Goal: Task Accomplishment & Management: Complete application form

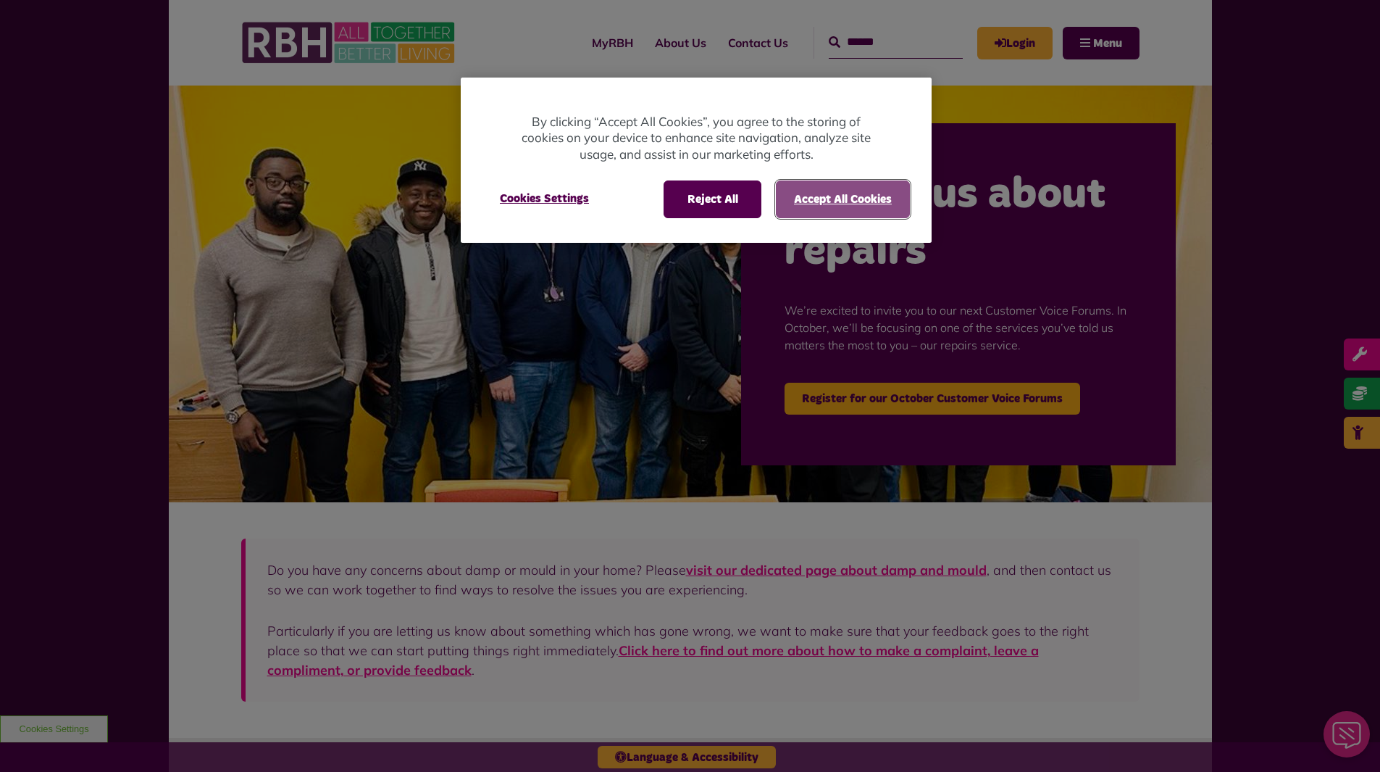
click at [829, 199] on button "Accept All Cookies" at bounding box center [843, 199] width 134 height 38
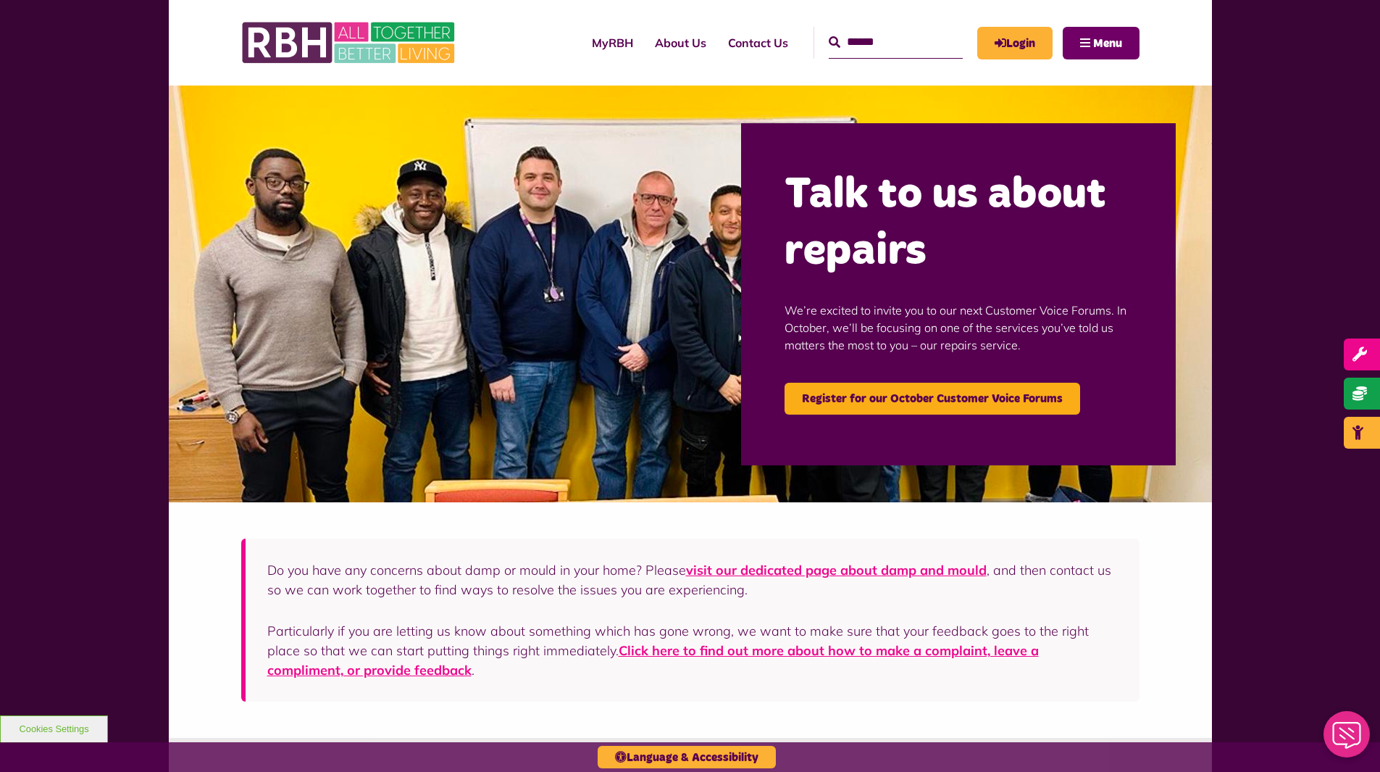
click at [1116, 46] on span "Menu" at bounding box center [1107, 44] width 29 height 12
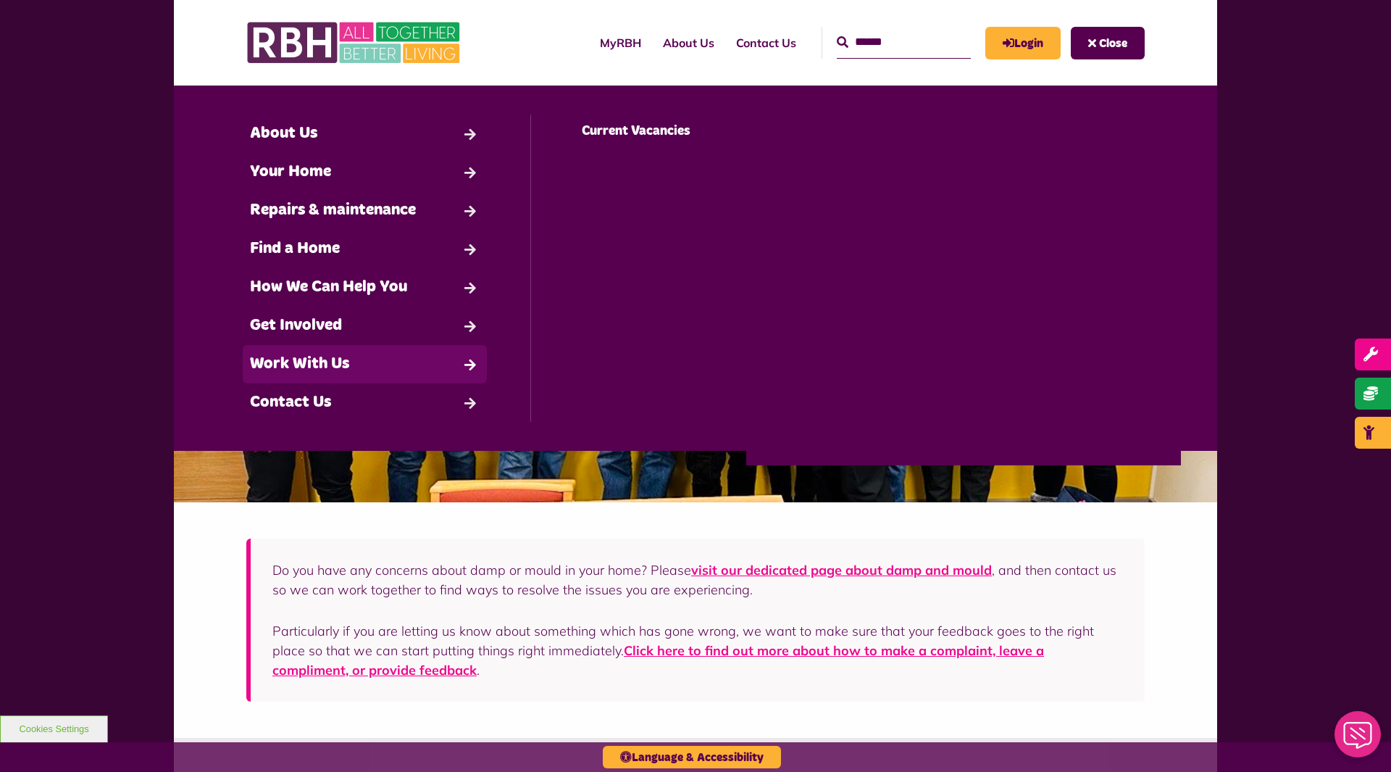
click at [319, 356] on link "Work With Us" at bounding box center [365, 364] width 244 height 38
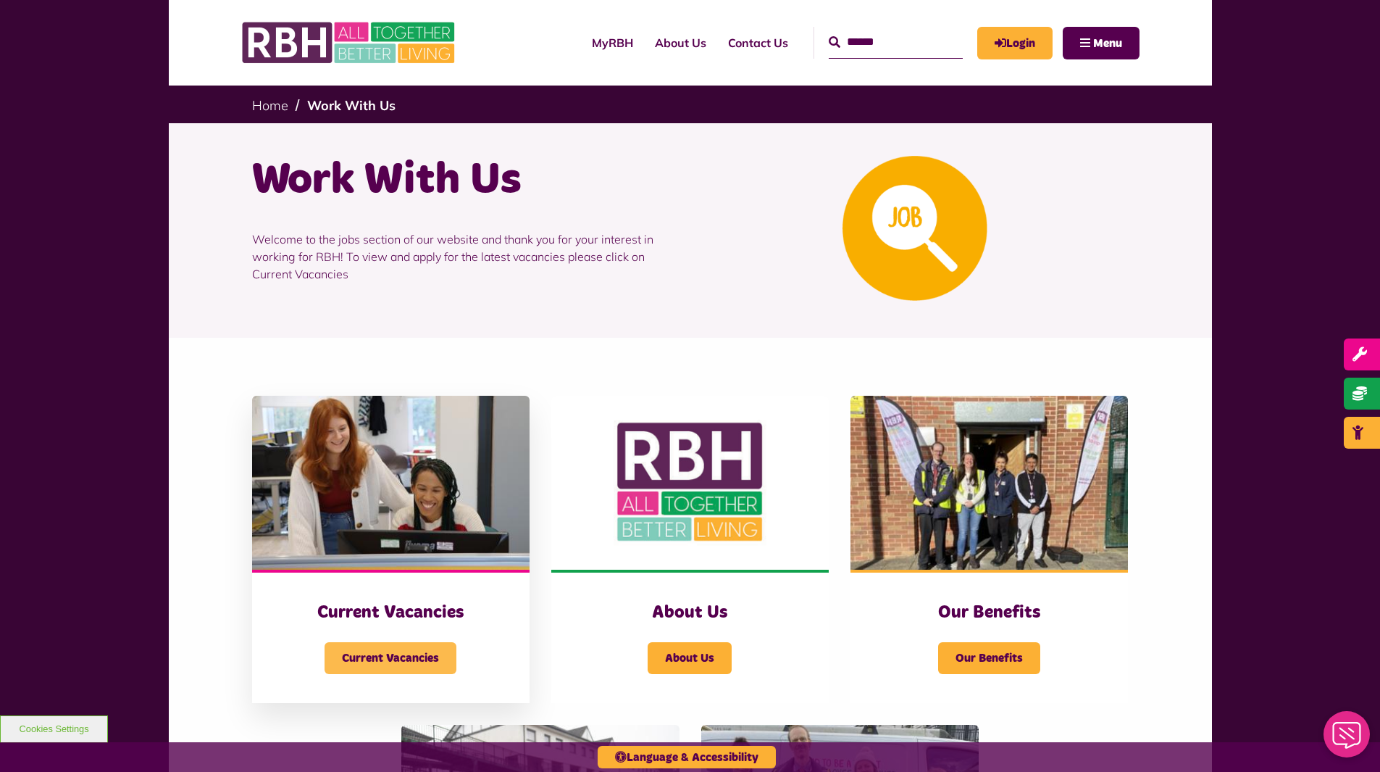
click at [368, 665] on span "Current Vacancies" at bounding box center [391, 658] width 132 height 32
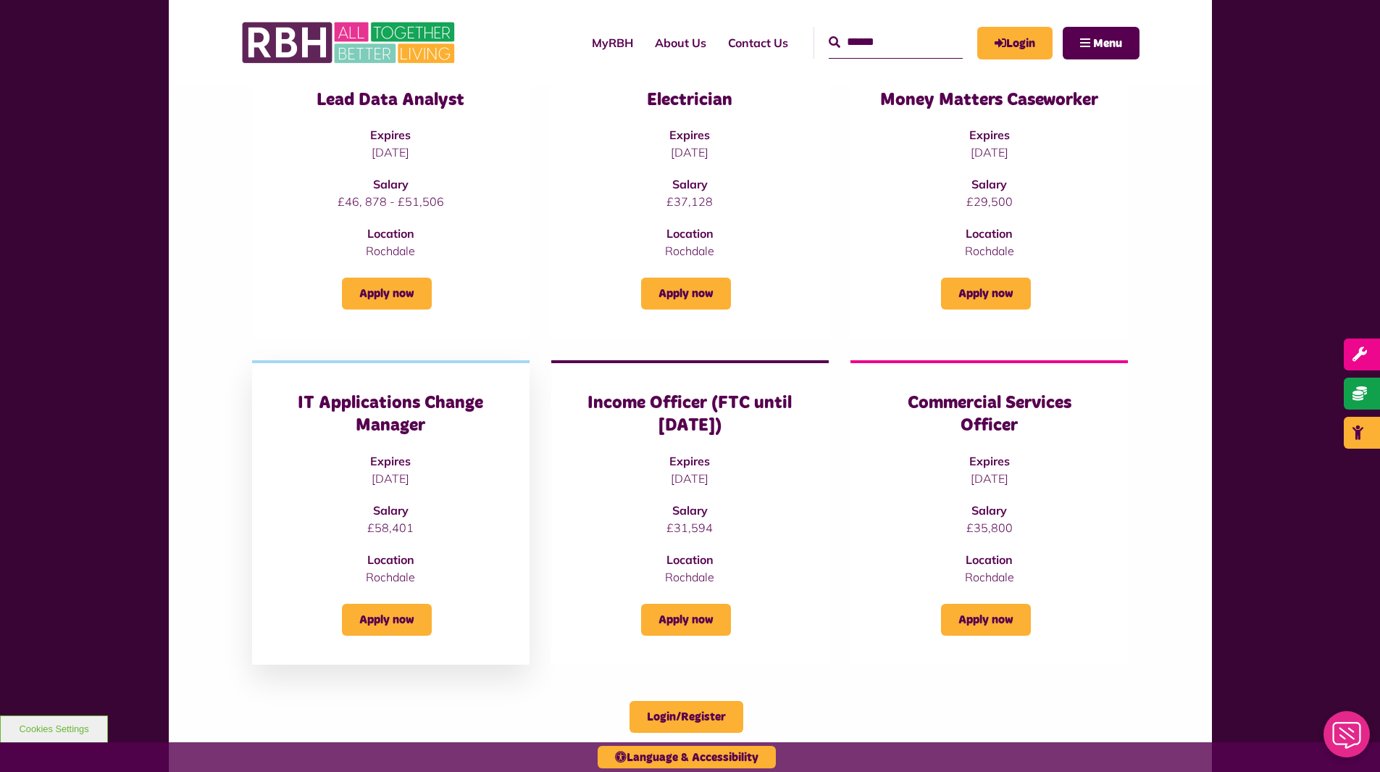
scroll to position [217, 0]
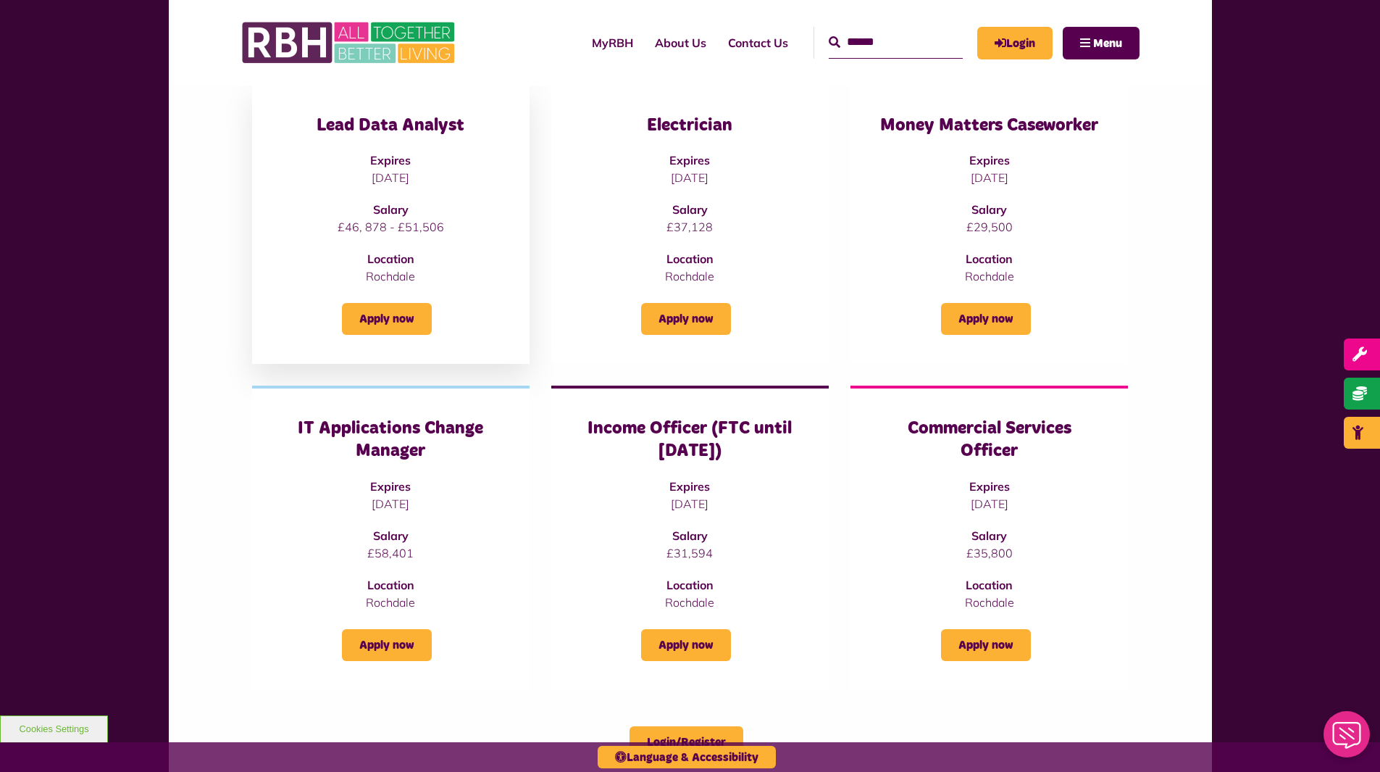
click at [396, 144] on div "Lead Data Analyst Expires [DATE] Salary £46, 878 - £51,506 Location [GEOGRAPHIC…" at bounding box center [391, 199] width 220 height 170
click at [388, 191] on div "Lead Data Analyst Expires [DATE] Salary £46, 878 - £51,506 Location [GEOGRAPHIC…" at bounding box center [391, 199] width 220 height 170
click at [380, 314] on link "Apply now" at bounding box center [387, 319] width 90 height 32
